Goal: Task Accomplishment & Management: Manage account settings

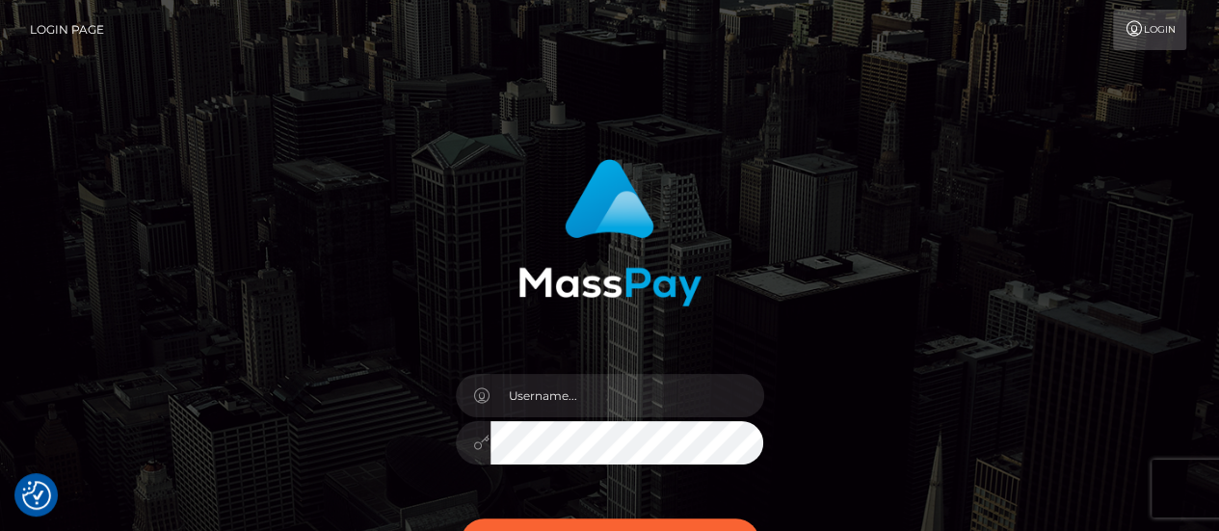
scroll to position [248, 0]
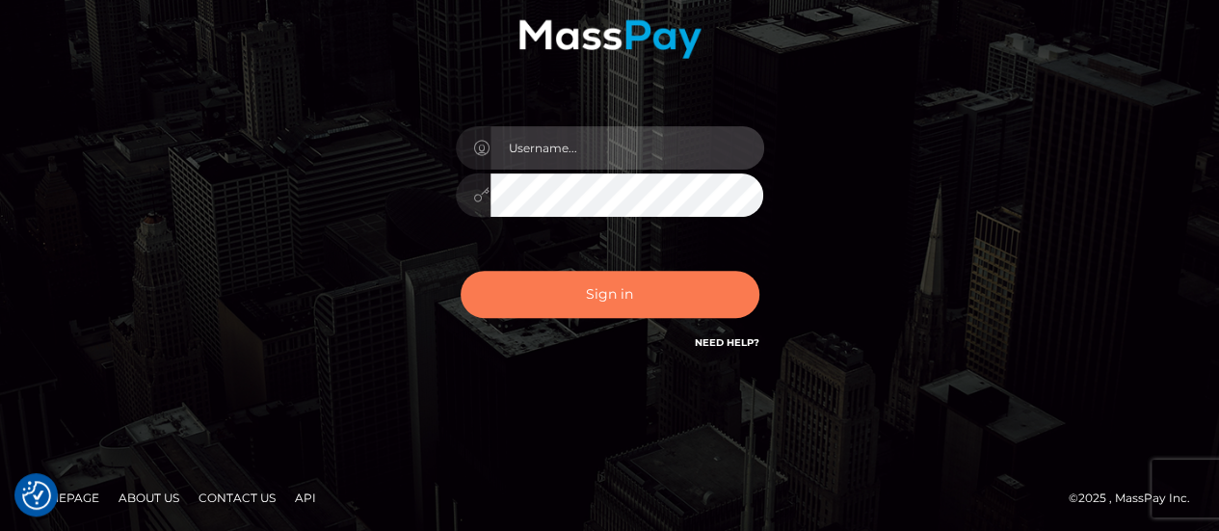
type input "chelsea.whop"
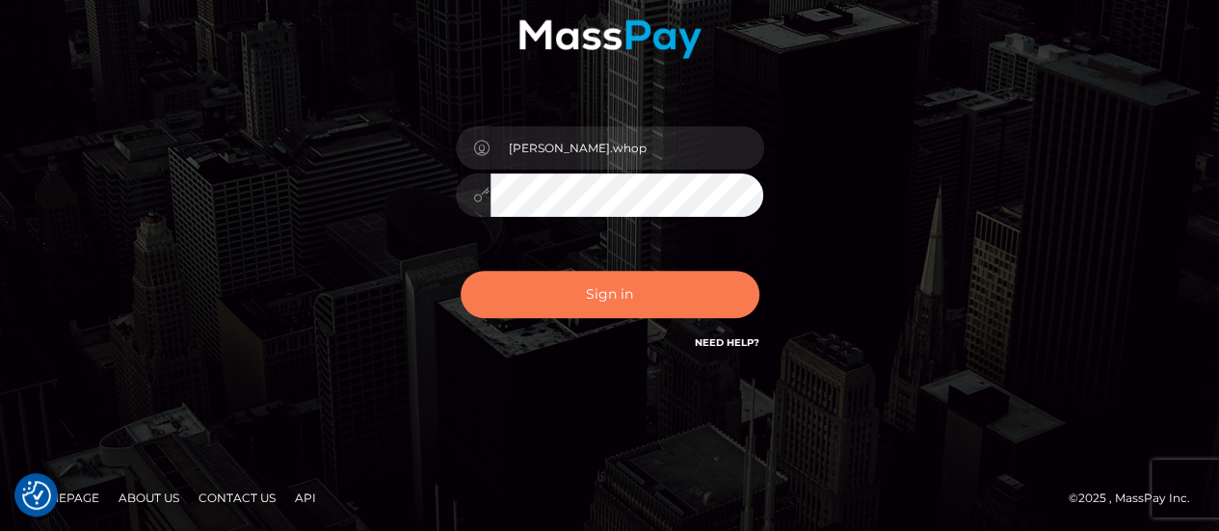
click at [596, 278] on button "Sign in" at bounding box center [609, 294] width 299 height 47
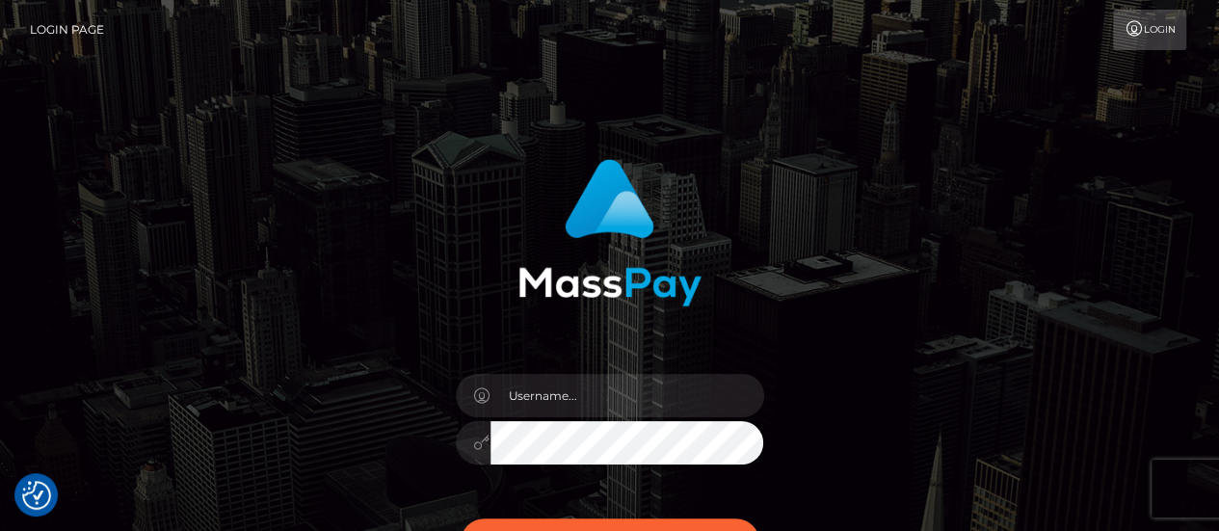
scroll to position [175, 0]
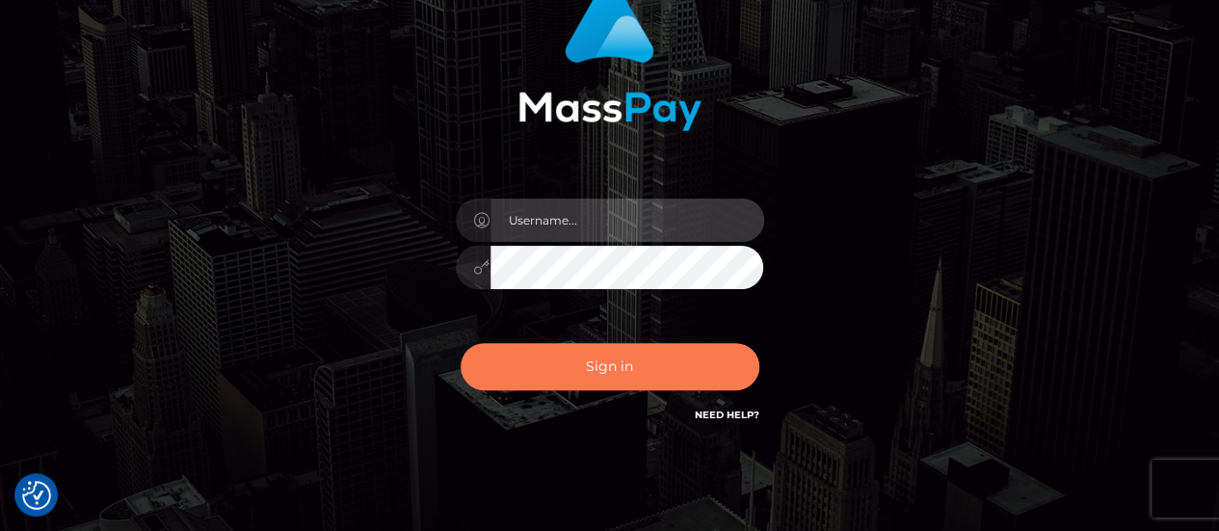
type input "chelsea.whop"
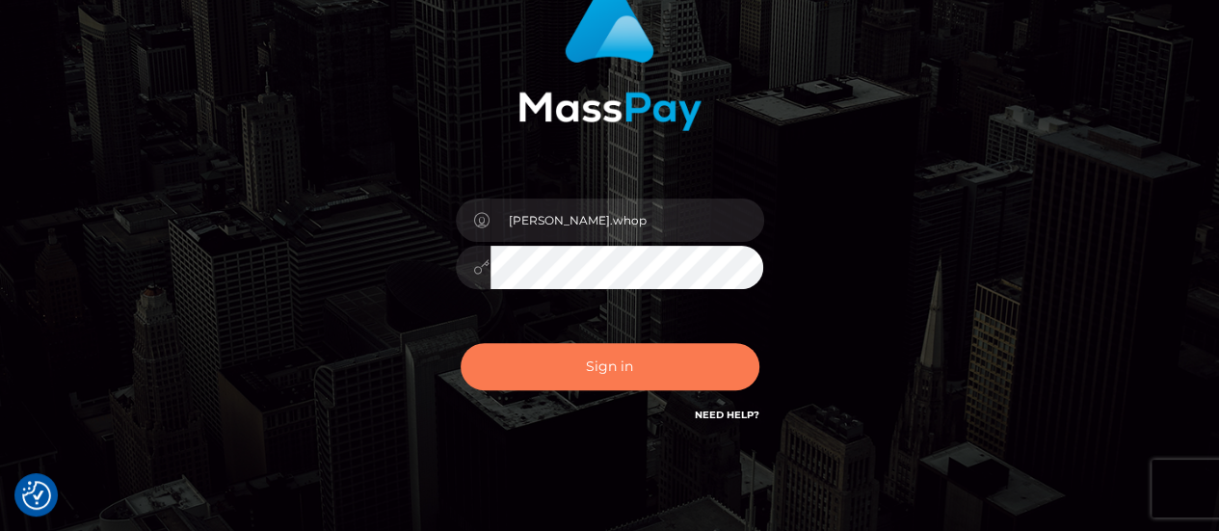
click at [565, 371] on button "Sign in" at bounding box center [609, 366] width 299 height 47
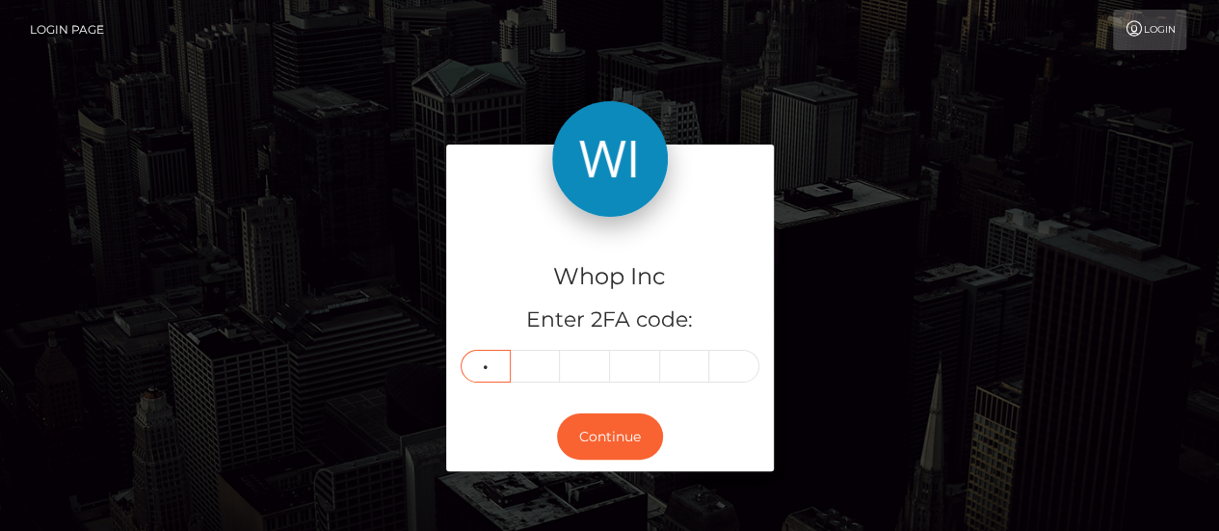
type input "5"
type input "7"
type input "5"
type input "0"
type input "3"
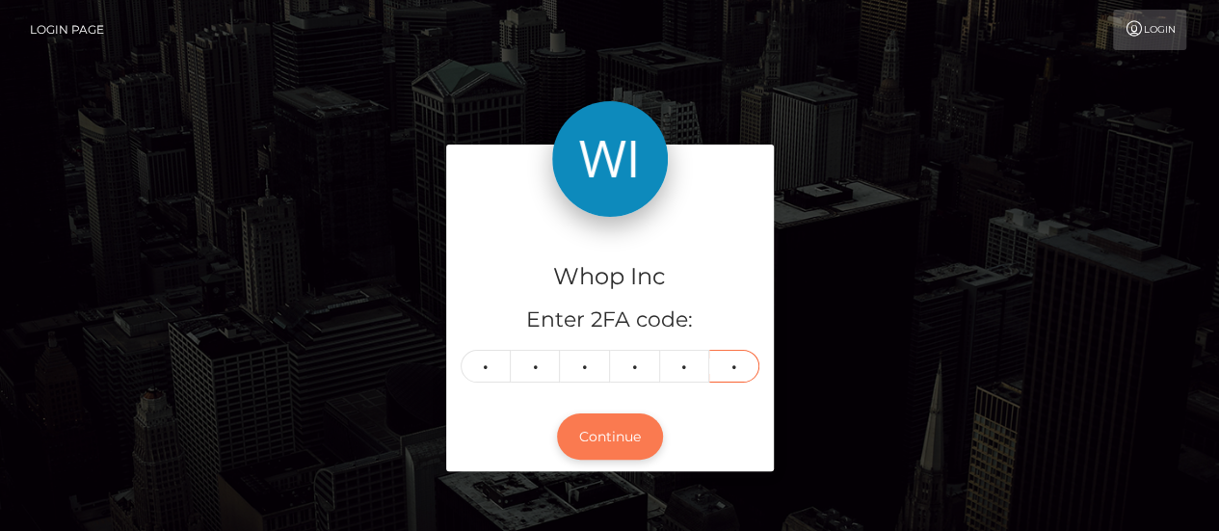
type input "7"
click at [624, 442] on button "Continue" at bounding box center [610, 436] width 106 height 47
click at [622, 450] on button "Continue" at bounding box center [610, 436] width 106 height 47
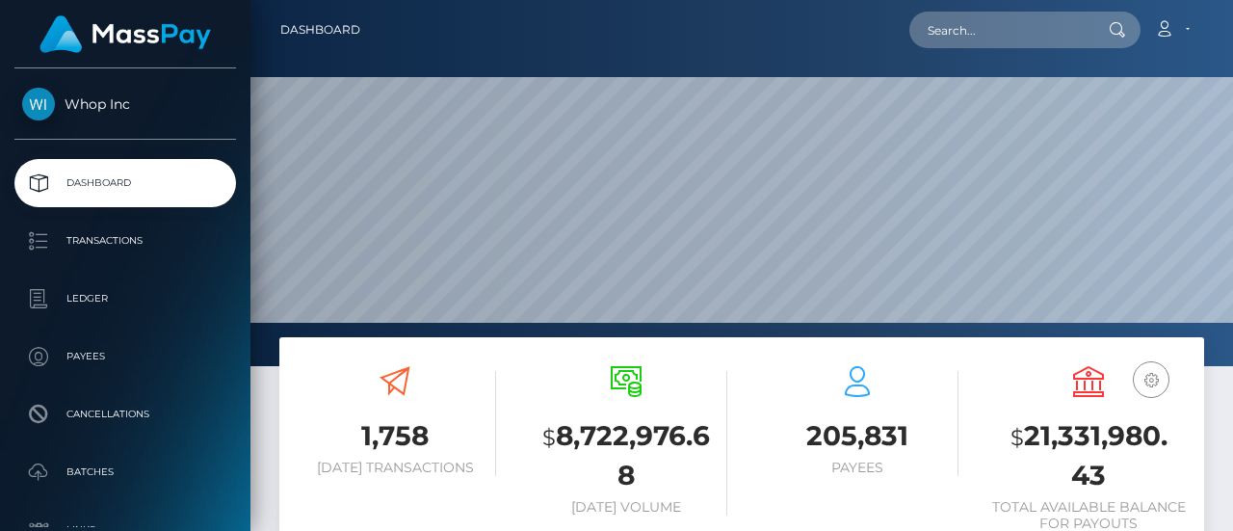
scroll to position [168, 0]
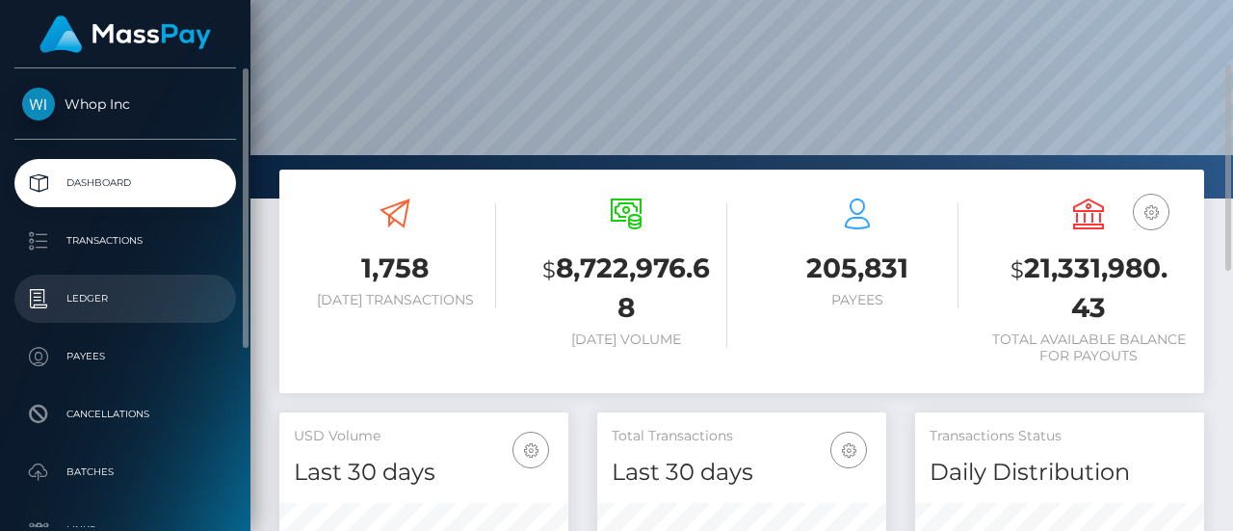
click at [84, 294] on p "Ledger" at bounding box center [125, 298] width 206 height 29
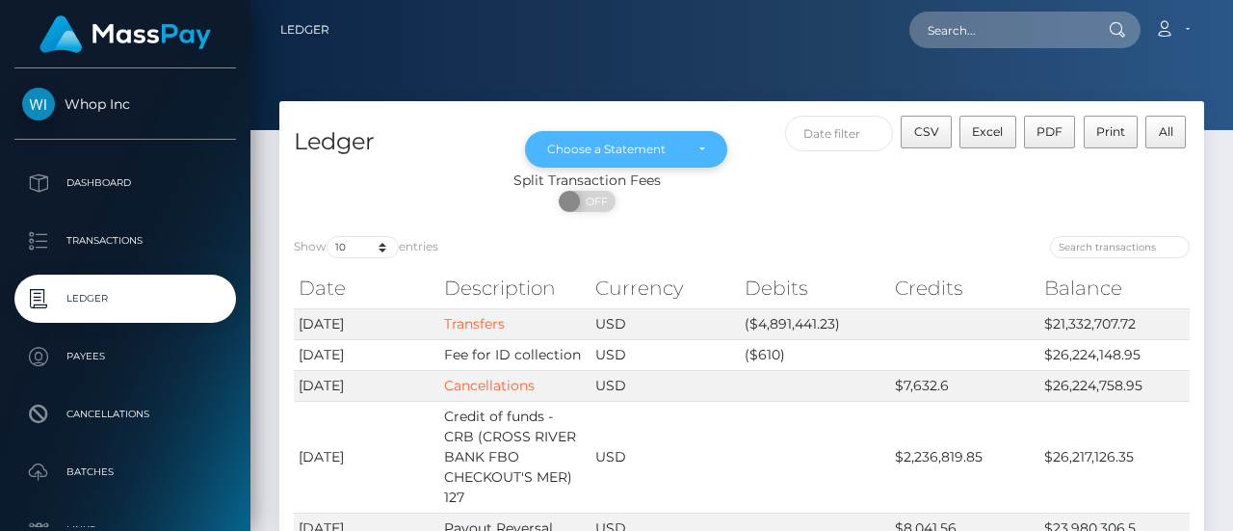
click at [701, 144] on div "Choose a Statement" at bounding box center [626, 149] width 158 height 15
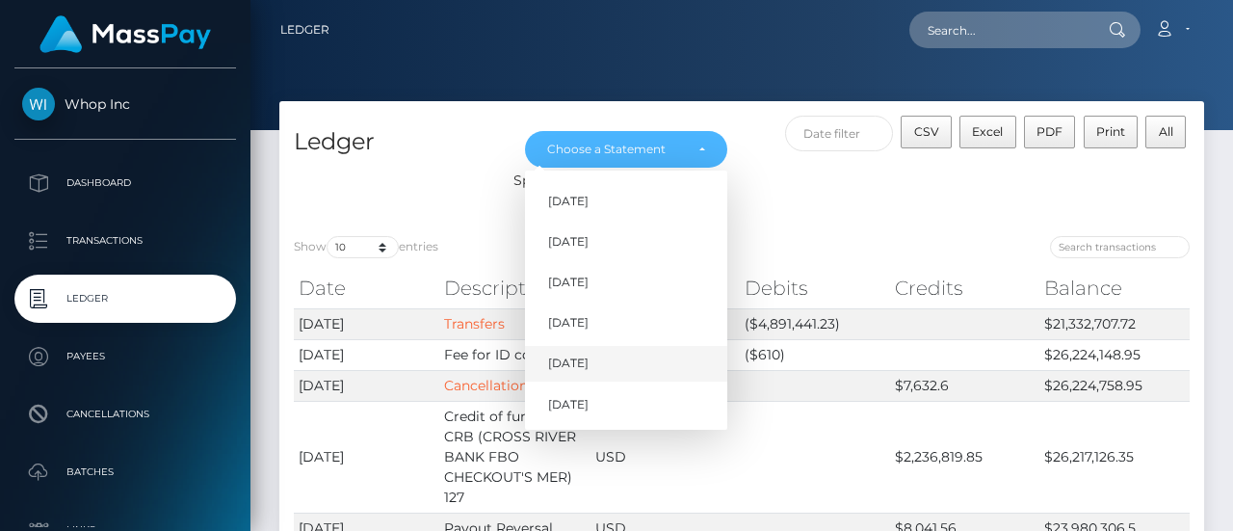
click at [589, 361] on span "[DATE]" at bounding box center [568, 363] width 40 height 17
select select "[DATE]"
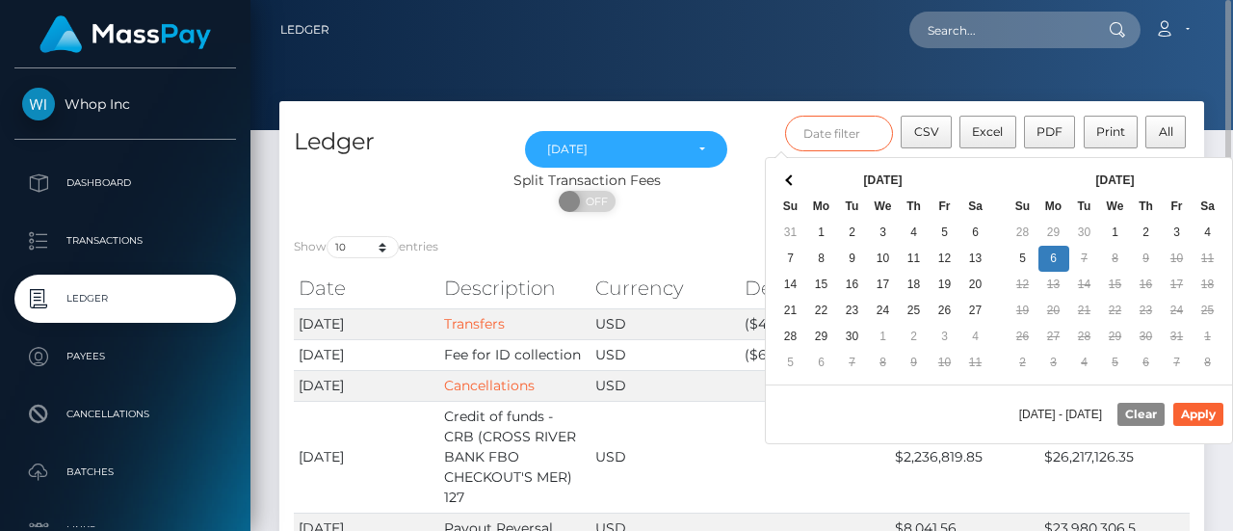
click at [813, 134] on input "text" at bounding box center [839, 134] width 109 height 36
click at [777, 187] on th at bounding box center [790, 181] width 31 height 26
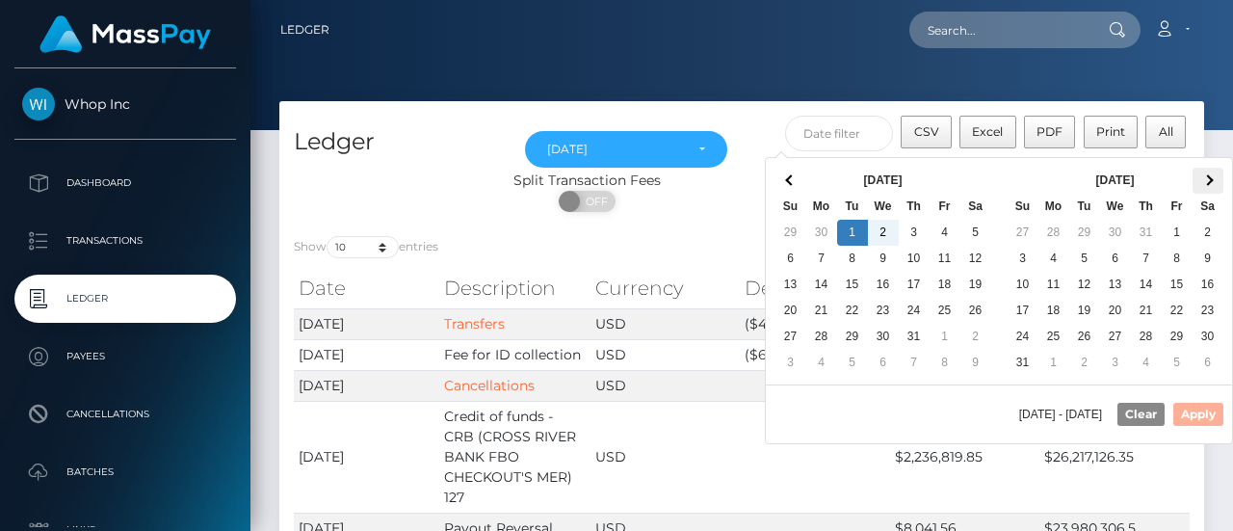
click at [1208, 182] on span at bounding box center [1207, 179] width 11 height 11
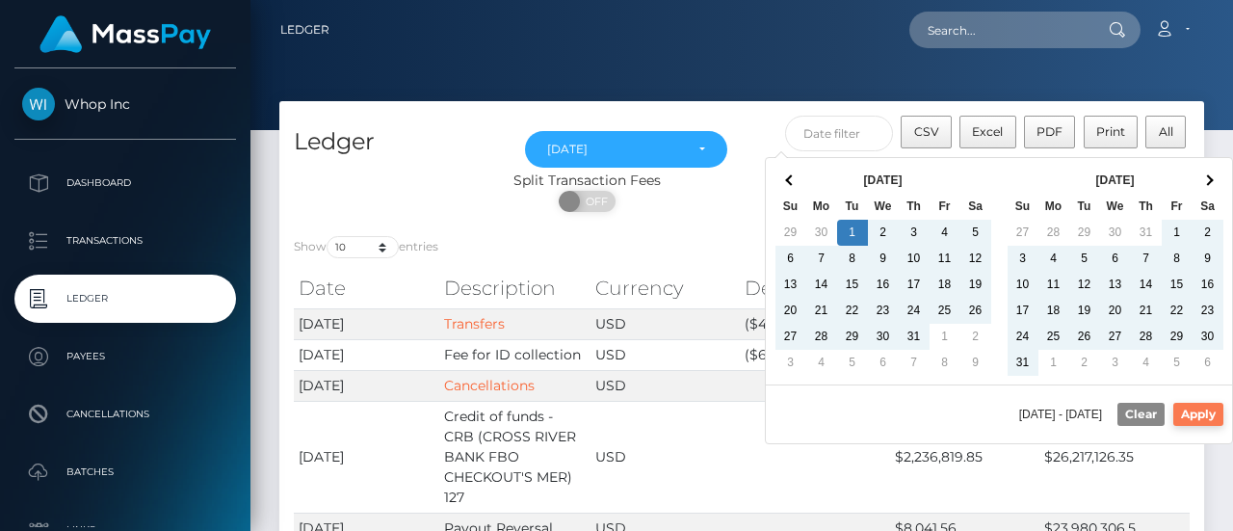
click at [1198, 405] on button "Apply" at bounding box center [1198, 414] width 50 height 23
type input "[DATE] - [DATE]"
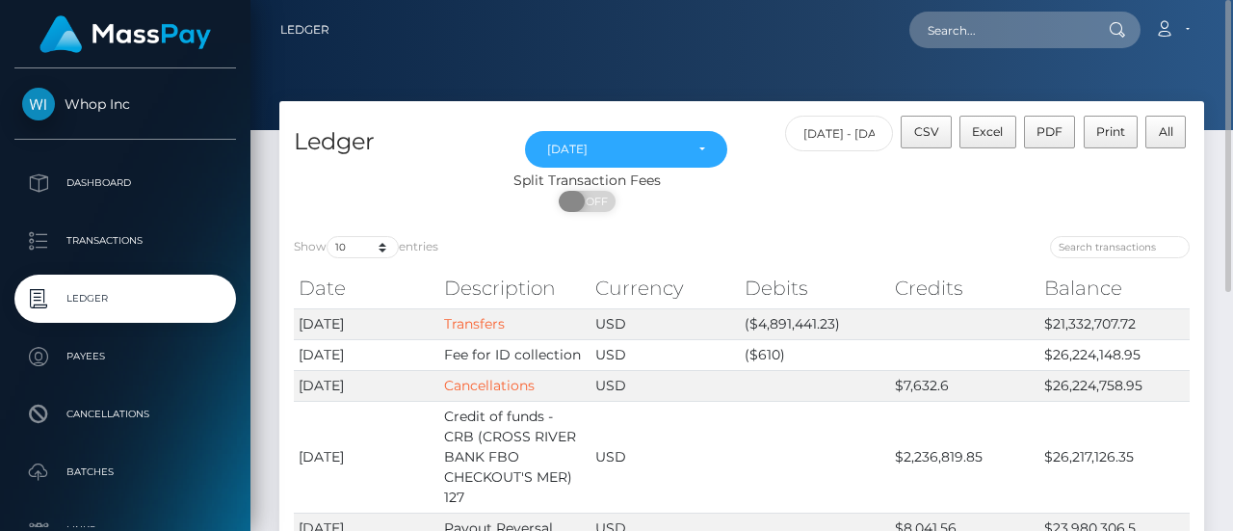
click at [603, 199] on span "OFF" at bounding box center [593, 201] width 48 height 21
checkbox input "true"
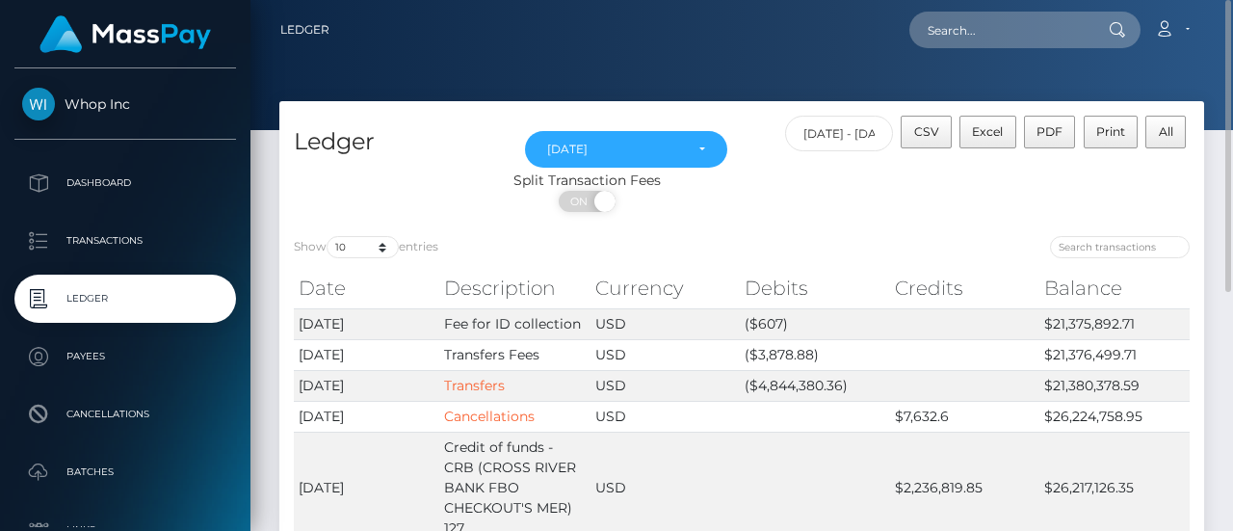
click at [374, 278] on th "Date" at bounding box center [366, 288] width 145 height 39
click at [1168, 136] on span "All" at bounding box center [1166, 131] width 14 height 14
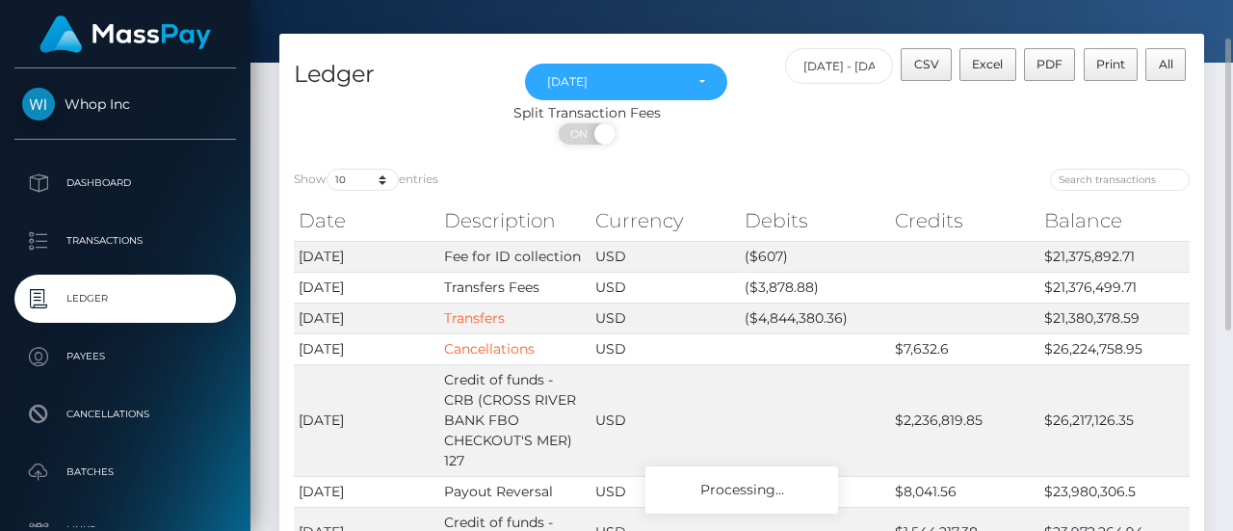
scroll to position [68, 0]
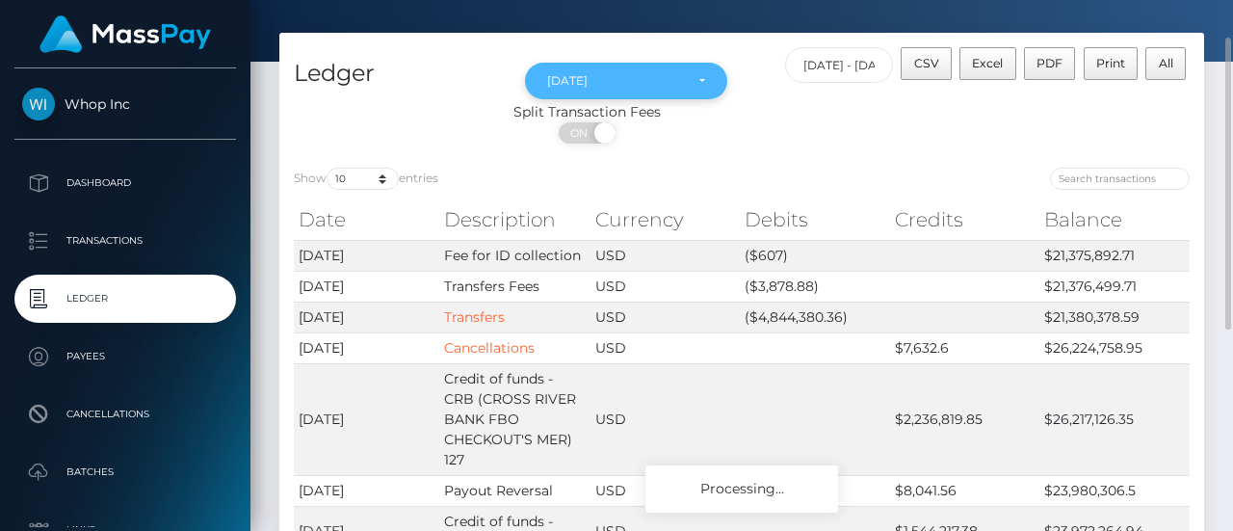
click at [656, 76] on div "[DATE]" at bounding box center [615, 80] width 136 height 15
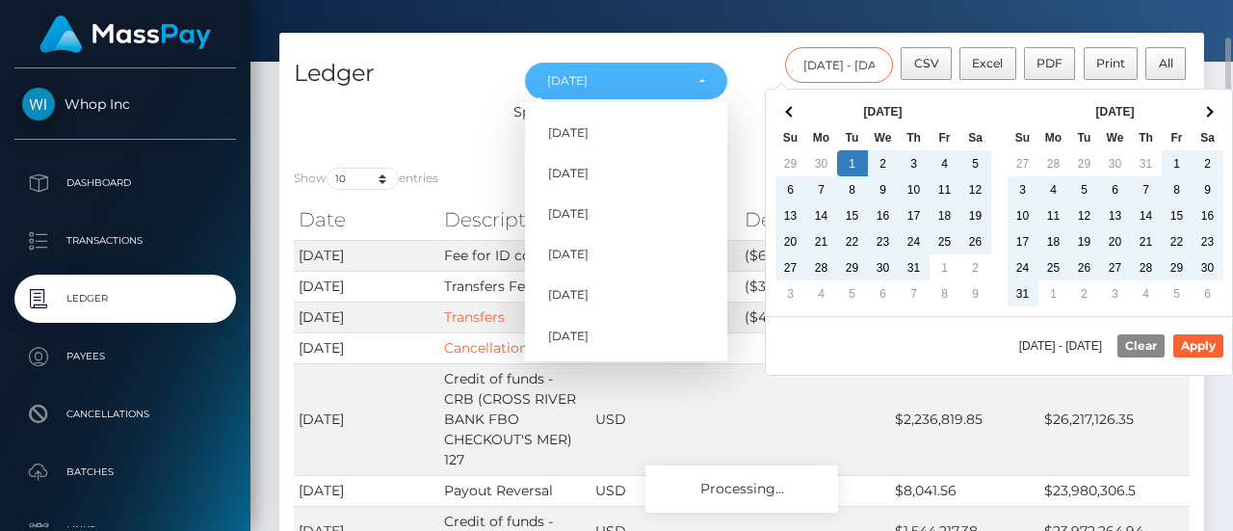
click at [844, 78] on input "[DATE] - [DATE]" at bounding box center [839, 65] width 109 height 36
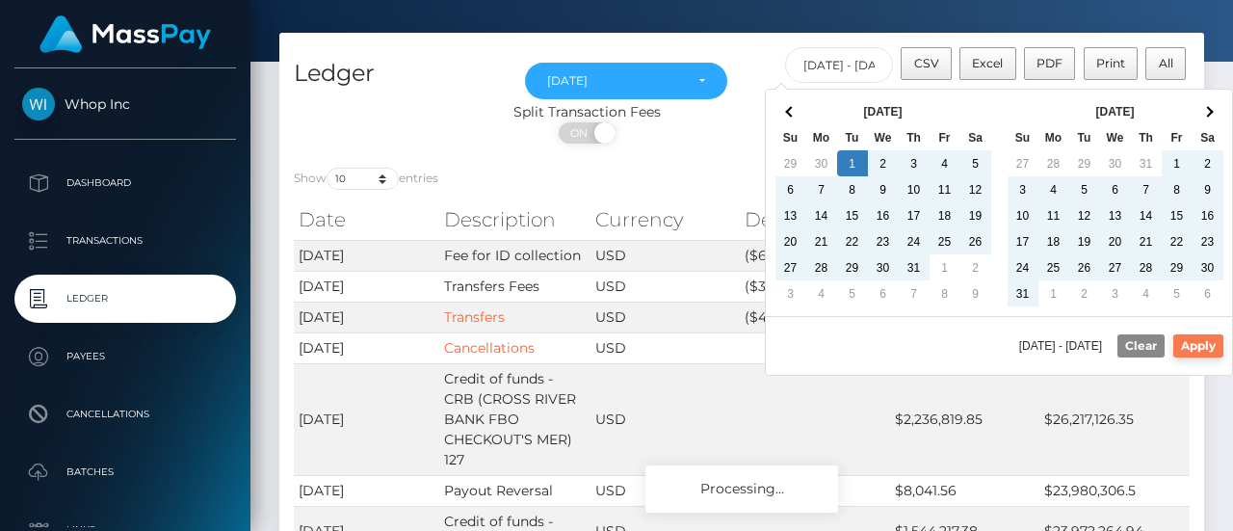
click at [1206, 338] on button "Apply" at bounding box center [1198, 345] width 50 height 23
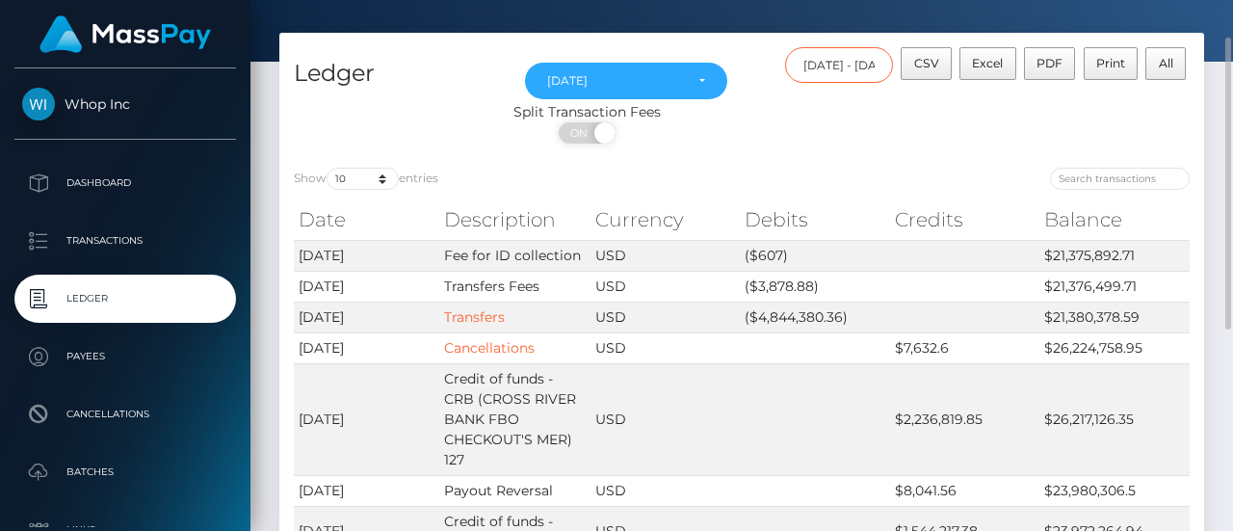
click at [826, 61] on input "[DATE] - [DATE]" at bounding box center [839, 65] width 109 height 36
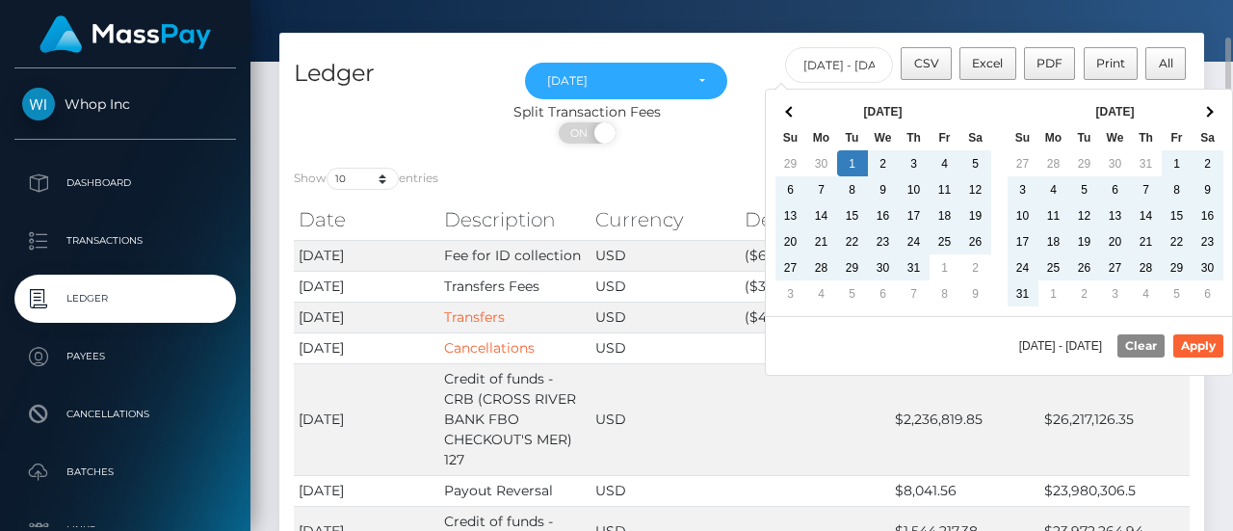
click at [714, 126] on div "ON OFF" at bounding box center [587, 137] width 616 height 31
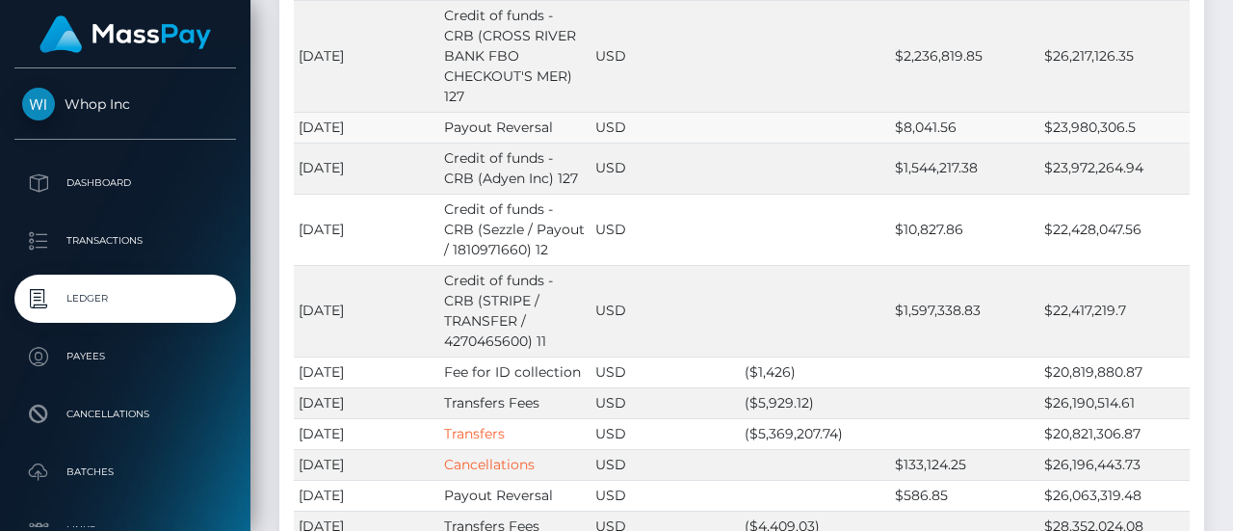
scroll to position [0, 0]
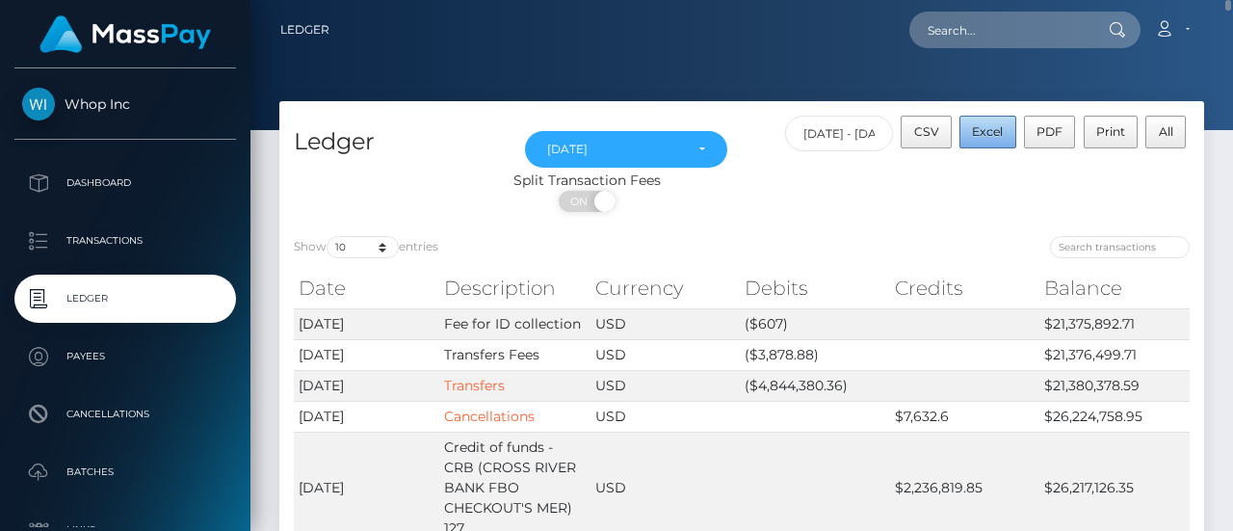
click at [983, 130] on span "Excel" at bounding box center [987, 131] width 31 height 14
